Goal: Information Seeking & Learning: Learn about a topic

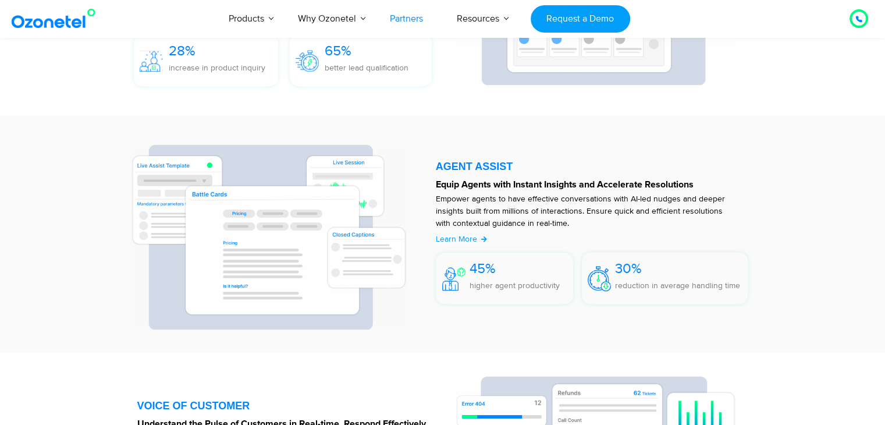
click at [414, 17] on link "Partners" at bounding box center [406, 18] width 67 height 38
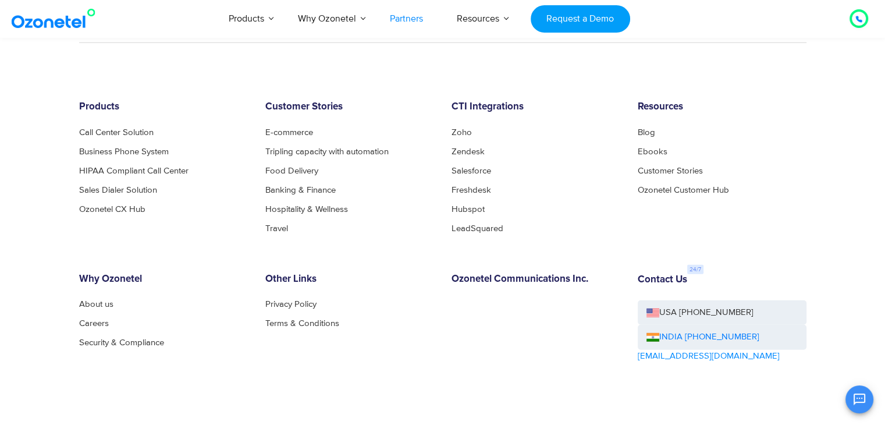
scroll to position [3216, 0]
click at [306, 129] on link "E-commerce" at bounding box center [292, 133] width 54 height 9
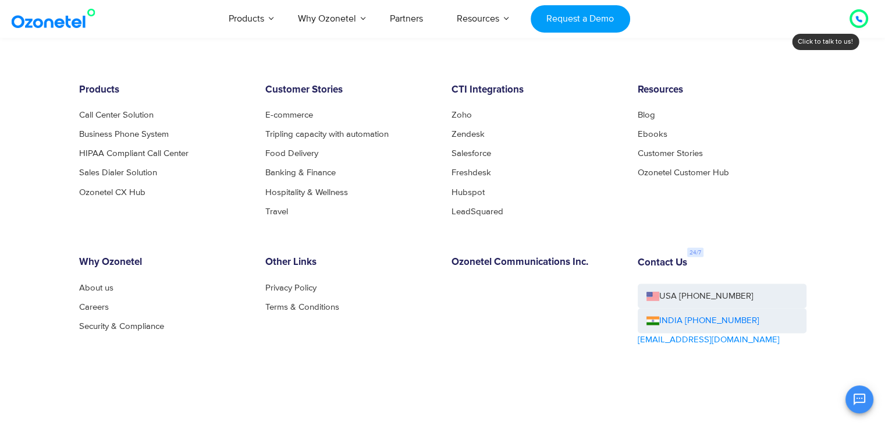
scroll to position [2133, 0]
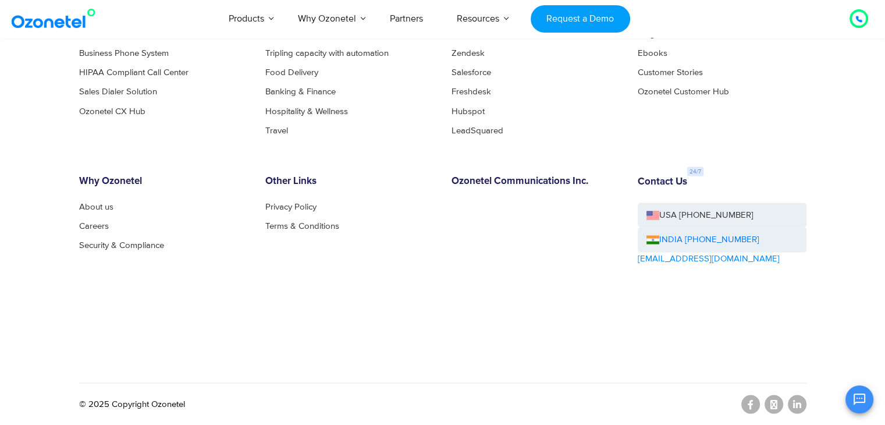
click at [381, 375] on div "Products Call Center Solution Business Phone System HIPAA Compliant Call Center…" at bounding box center [443, 192] width 728 height 379
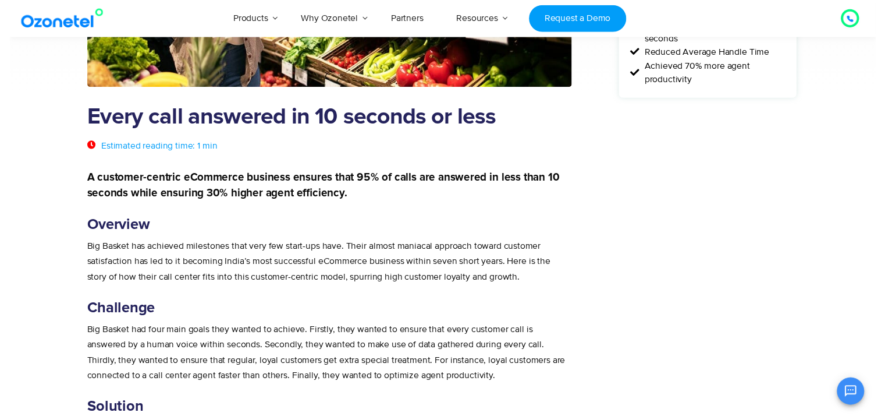
scroll to position [0, 0]
